Goal: Task Accomplishment & Management: Use online tool/utility

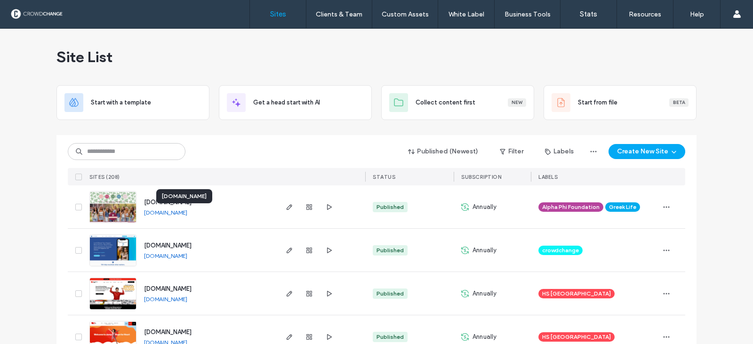
click at [166, 212] on link "www.alphaphifoundationdayofgiving.crowdchange.net" at bounding box center [165, 212] width 43 height 7
click at [121, 202] on img at bounding box center [113, 224] width 46 height 64
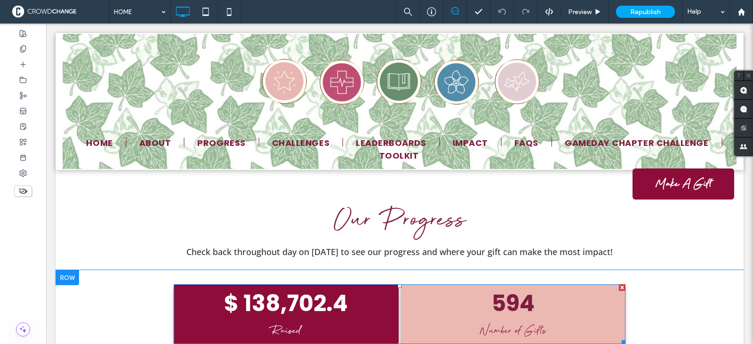
click at [180, 284] on span at bounding box center [400, 314] width 452 height 60
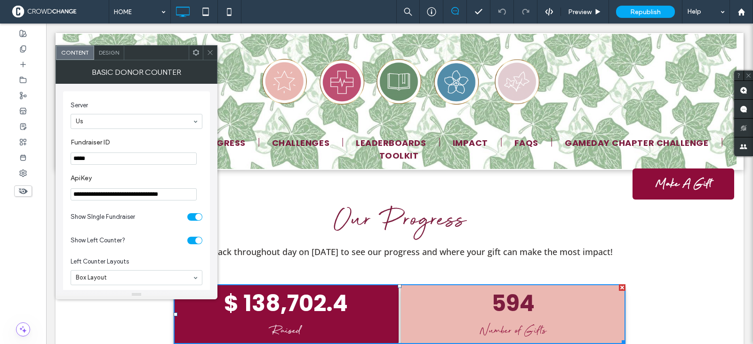
click at [109, 52] on span "Design" at bounding box center [109, 52] width 20 height 7
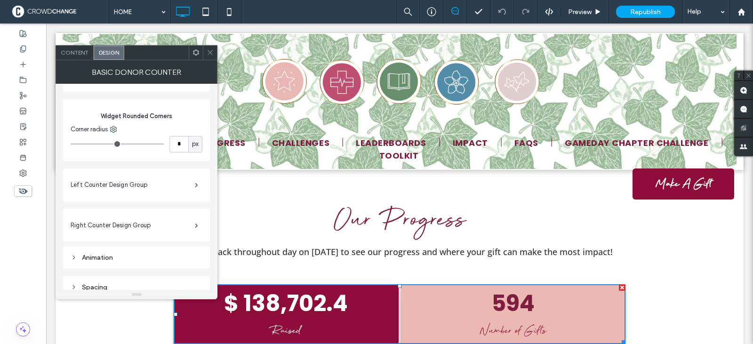
scroll to position [150, 0]
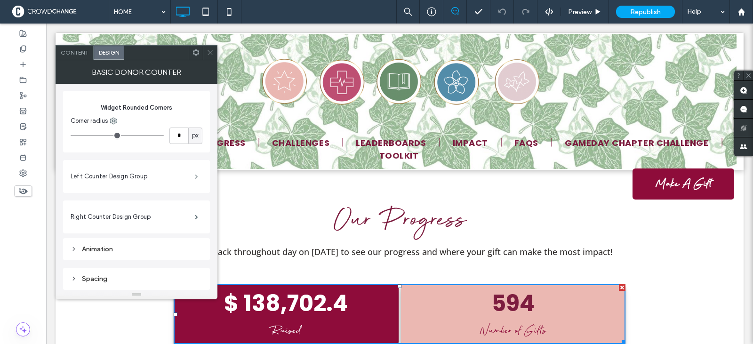
click at [196, 175] on span at bounding box center [196, 176] width 3 height 5
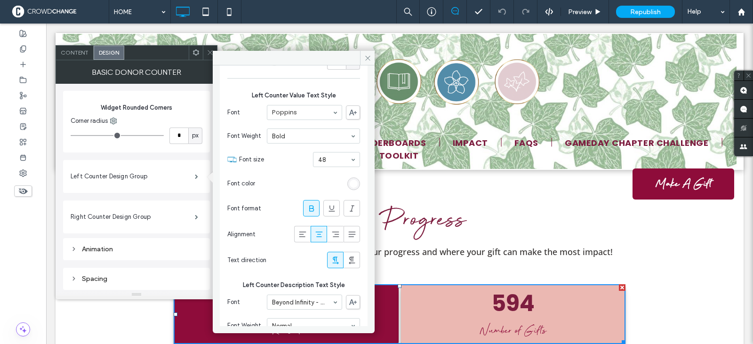
scroll to position [150, 0]
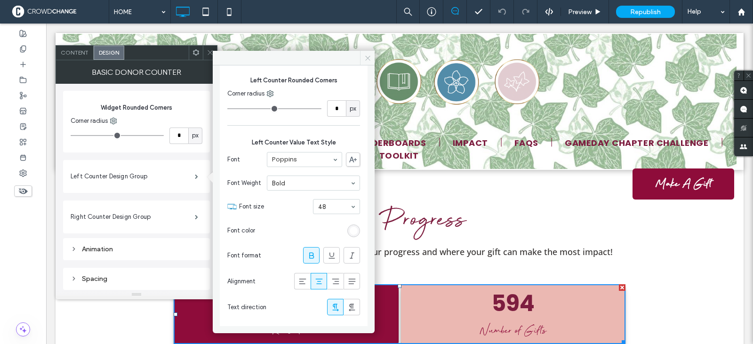
click at [367, 56] on icon at bounding box center [367, 58] width 7 height 7
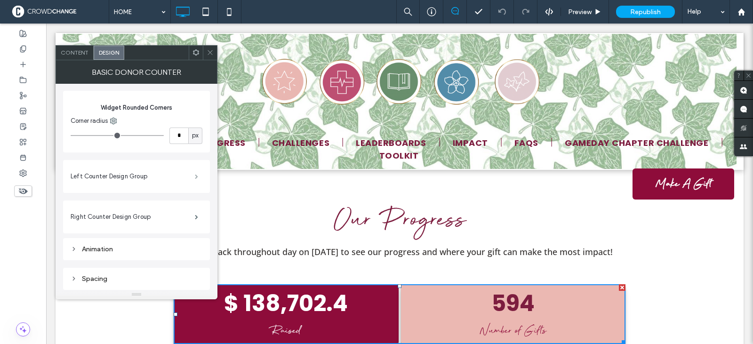
click at [198, 176] on span at bounding box center [196, 176] width 3 height 5
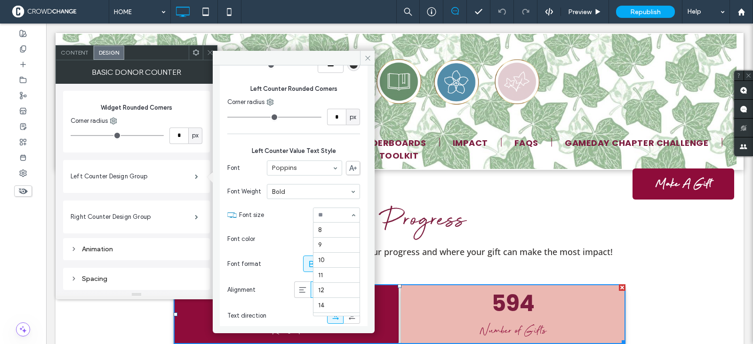
scroll to position [147, 0]
click at [322, 216] on input at bounding box center [334, 215] width 32 height 7
click at [319, 213] on input at bounding box center [334, 215] width 32 height 7
click at [320, 216] on input at bounding box center [334, 215] width 32 height 7
click at [365, 57] on icon at bounding box center [367, 58] width 7 height 7
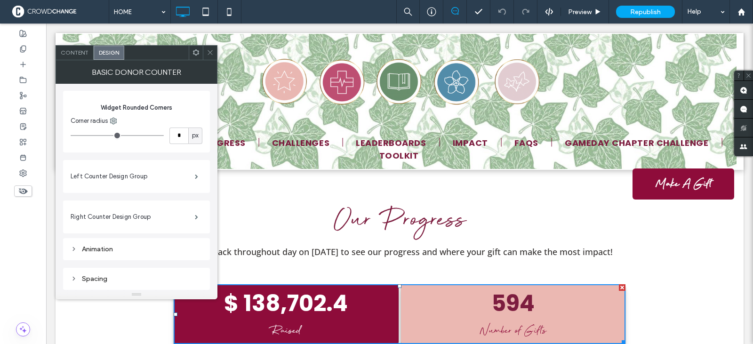
click at [211, 53] on icon at bounding box center [210, 52] width 7 height 7
